Goal: Task Accomplishment & Management: Complete application form

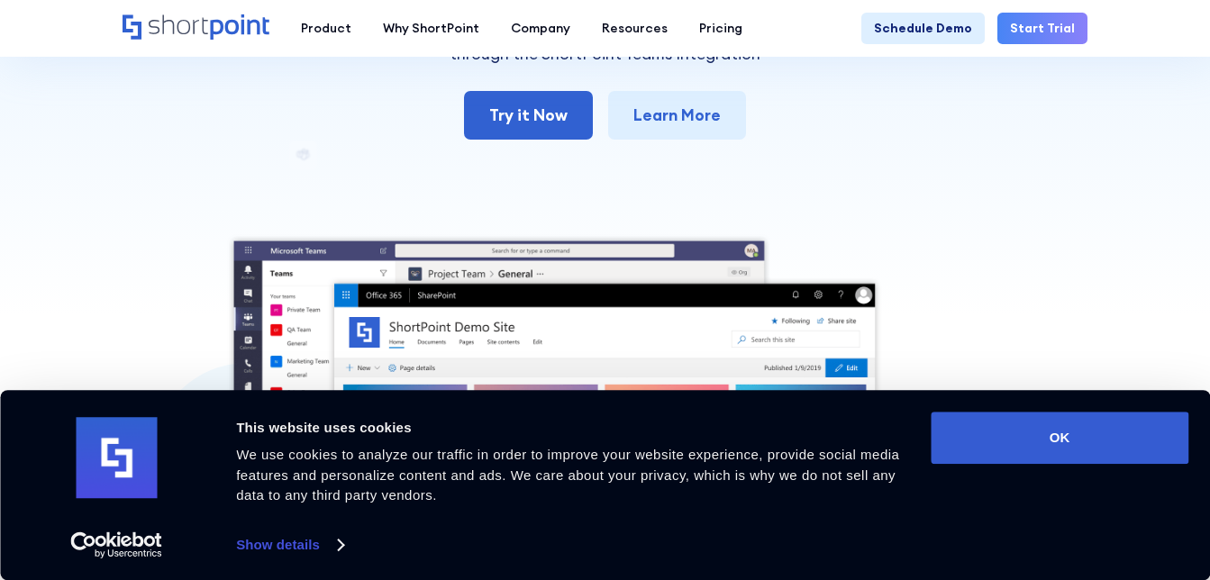
scroll to position [276, 0]
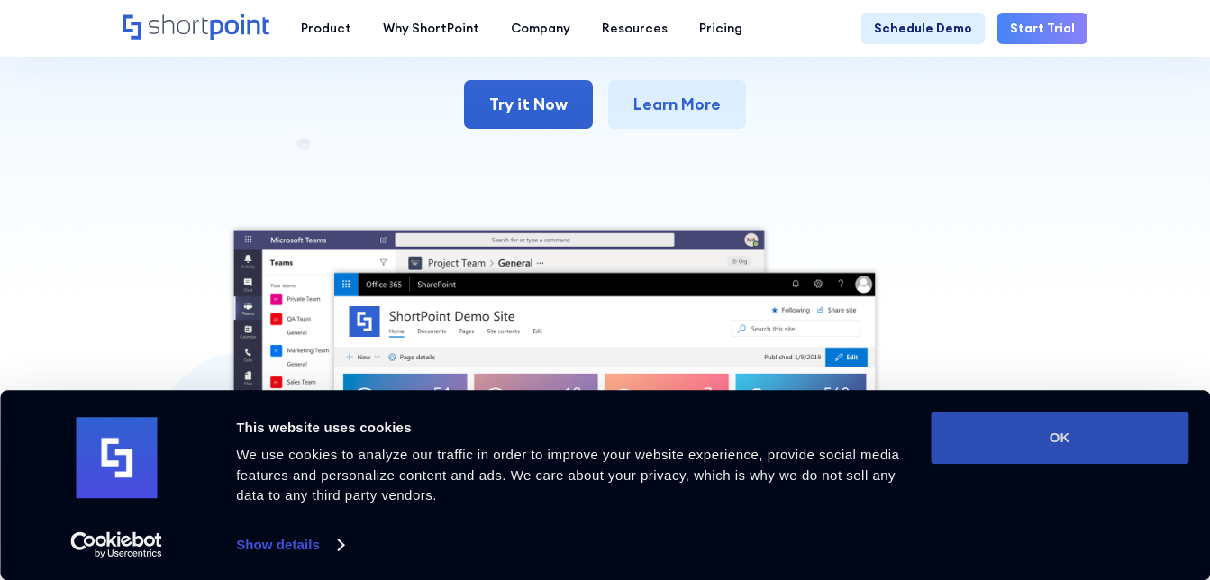
click at [1052, 443] on button "OK" at bounding box center [1060, 438] width 258 height 52
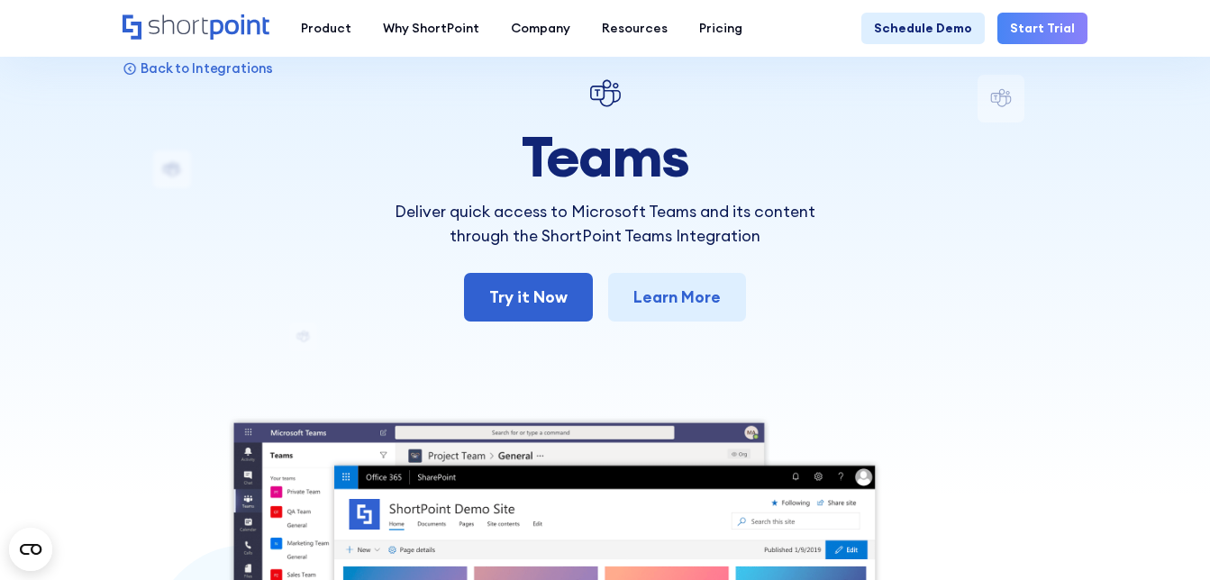
scroll to position [60, 0]
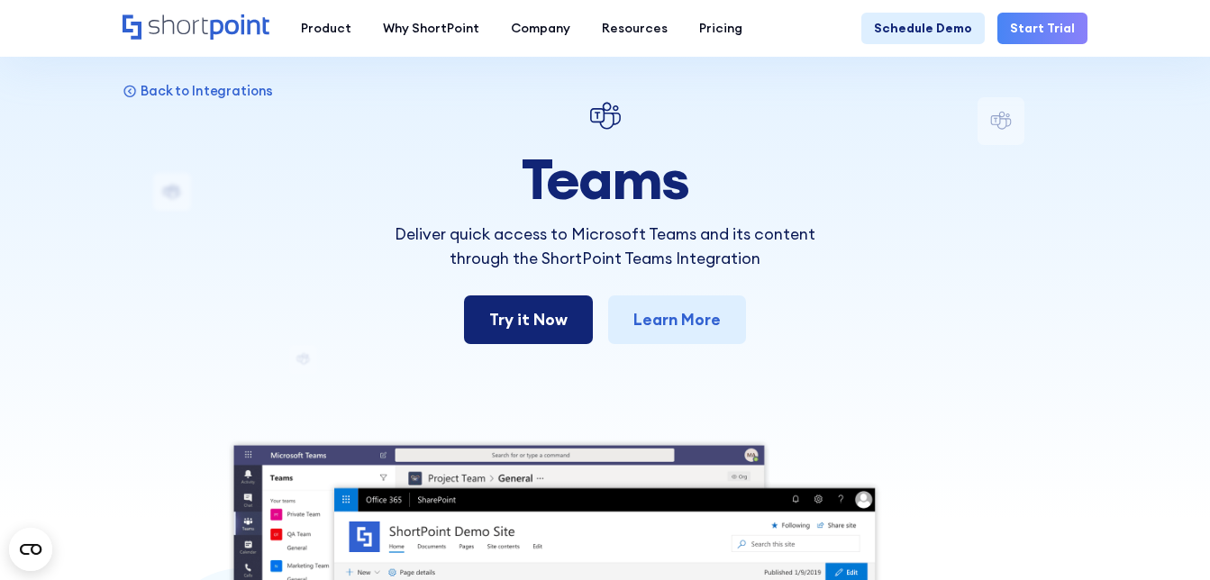
click at [482, 326] on link "Try it Now" at bounding box center [528, 319] width 129 height 49
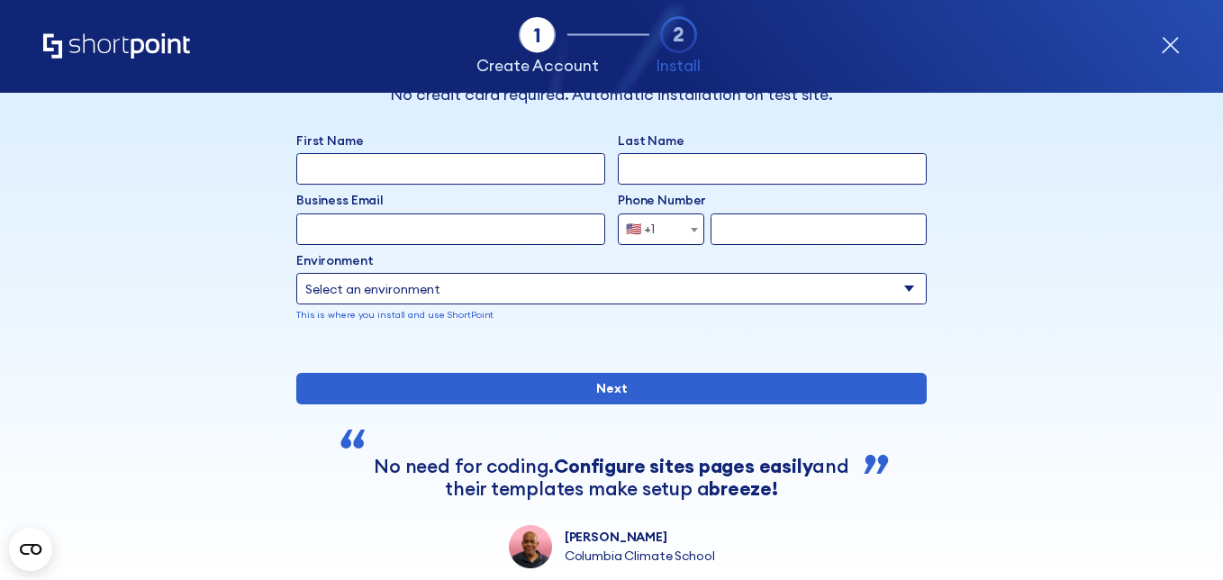
scroll to position [22, 0]
